Goal: Entertainment & Leisure: Consume media (video, audio)

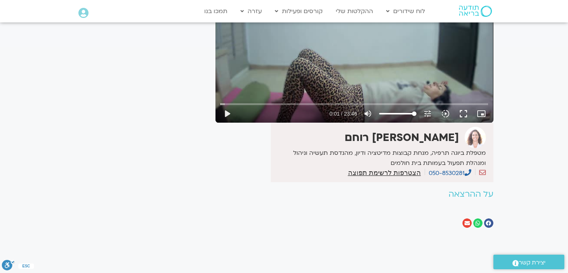
scroll to position [112, 0]
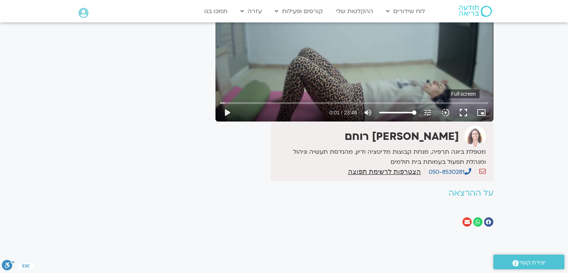
click at [462, 111] on button "fullscreen" at bounding box center [464, 113] width 18 height 18
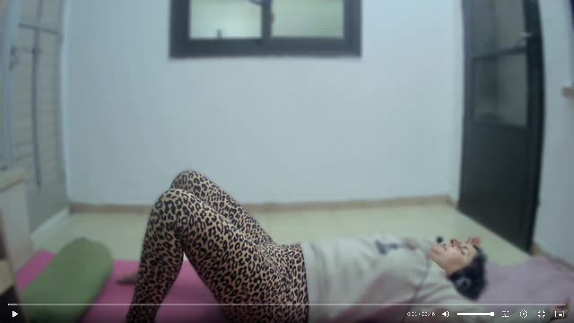
click at [149, 30] on div "Skip Ad 0:00 play_arrow 0:01 / 23:46 volume_up Mute tune Resolution Auto 360p s…" at bounding box center [287, 161] width 574 height 323
click at [14, 272] on button "pause" at bounding box center [15, 314] width 18 height 18
click at [11, 272] on div "Skip Ad 1:20 play_arrow 0:09 / 23:46 volume_up Mute tune Resolution Auto 360p s…" at bounding box center [287, 161] width 574 height 323
click at [8, 272] on input "Seek" at bounding box center [287, 304] width 558 height 4
click at [21, 271] on div "Skip Ad 0:00 pause 0:00 / 23:46 volume_up Mute tune Resolution Auto 360p slow_m…" at bounding box center [287, 161] width 574 height 323
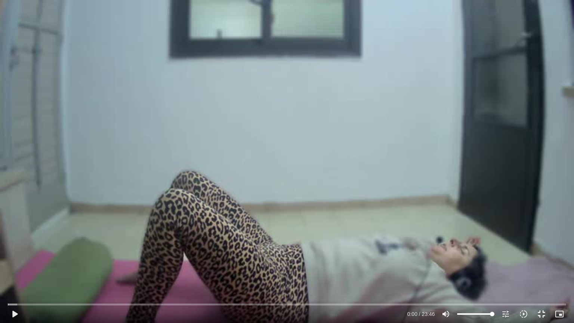
click at [21, 271] on div "Skip Ad 0:00 play_arrow 0:00 / 23:46 volume_up Mute tune Resolution Auto 360p s…" at bounding box center [287, 161] width 574 height 323
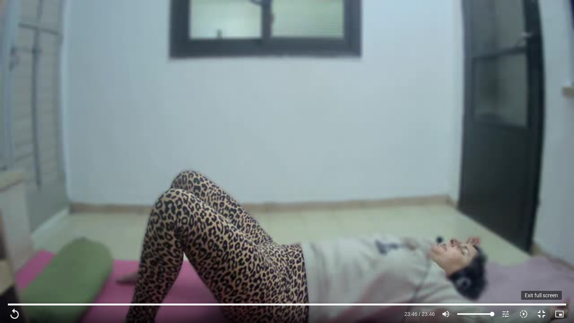
click at [542, 272] on button "fullscreen_exit" at bounding box center [542, 314] width 18 height 18
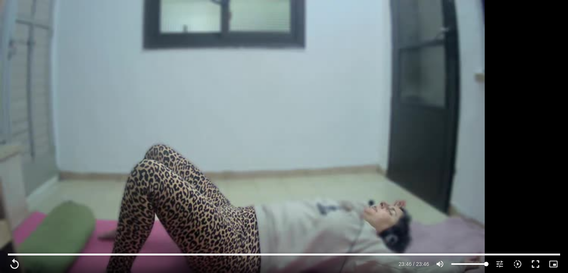
type input "1426.52"
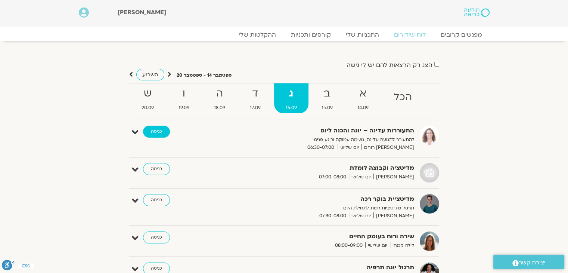
click at [155, 129] on link "כניסה" at bounding box center [156, 132] width 27 height 12
